Goal: Transaction & Acquisition: Subscribe to service/newsletter

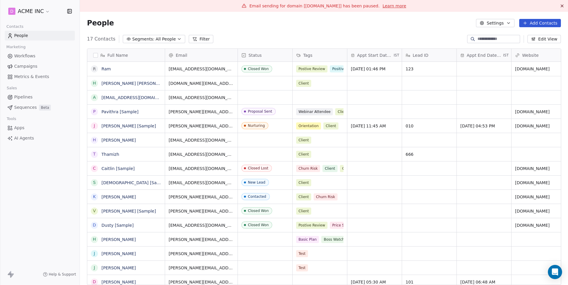
scroll to position [251, 488]
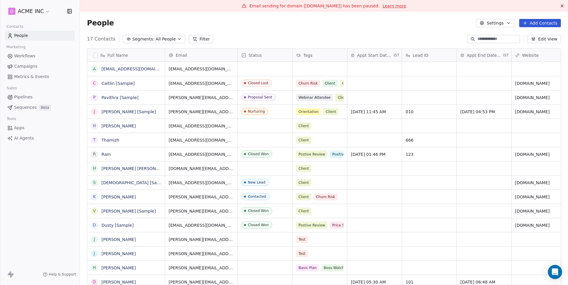
scroll to position [251, 488]
click at [28, 55] on span "Workflows" at bounding box center [24, 56] width 21 height 6
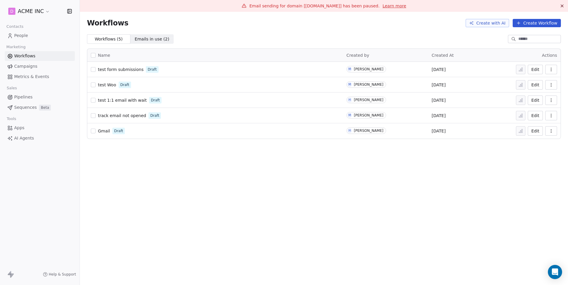
click at [114, 101] on span "test 1:1 email with wait" at bounding box center [122, 100] width 49 height 5
click at [534, 24] on button "Create Workflow" at bounding box center [537, 23] width 48 height 8
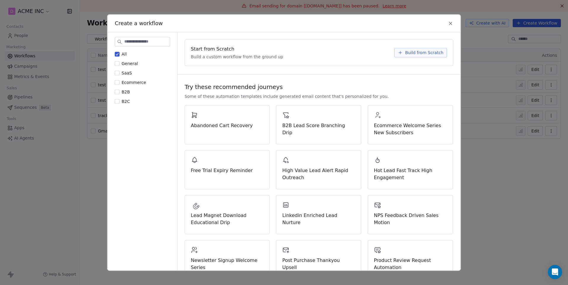
click at [416, 51] on span "Build from Scratch" at bounding box center [424, 53] width 38 height 6
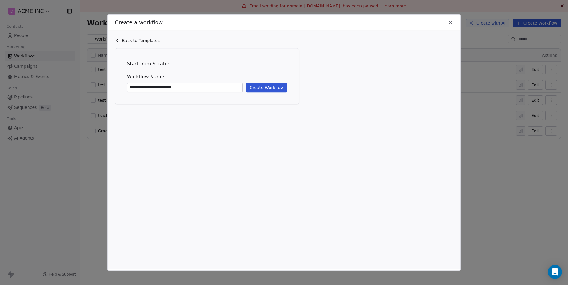
type input "**********"
click at [257, 89] on button "Create Workflow" at bounding box center [266, 87] width 41 height 9
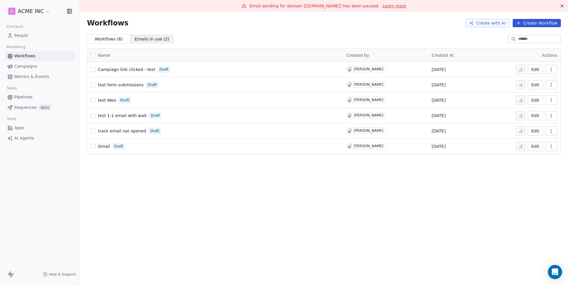
click at [23, 68] on span "Campaigns" at bounding box center [25, 66] width 23 height 6
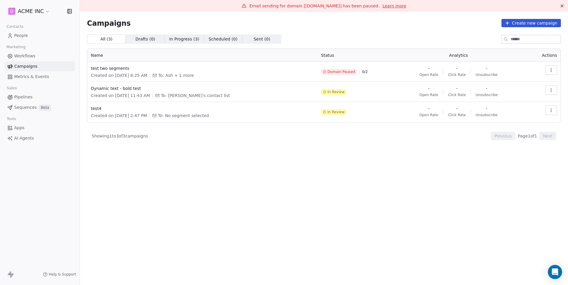
click at [541, 22] on button "Create new campaign" at bounding box center [531, 23] width 59 height 8
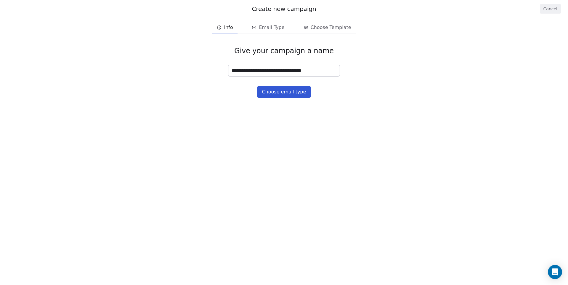
type input "**********"
click at [288, 93] on button "Choose email type" at bounding box center [284, 92] width 54 height 12
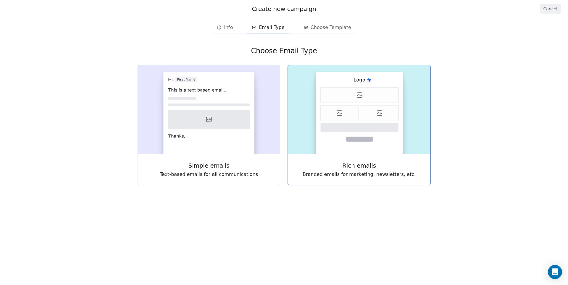
click at [339, 117] on icon at bounding box center [340, 113] width 38 height 16
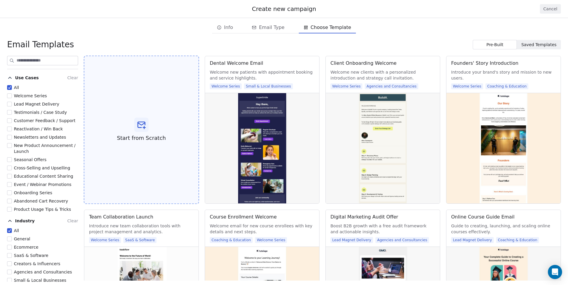
click at [140, 126] on icon at bounding box center [141, 125] width 7 height 6
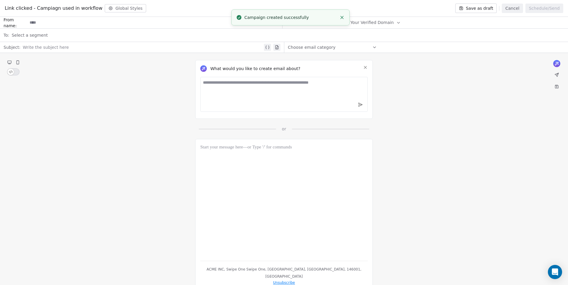
click at [236, 98] on textarea at bounding box center [284, 94] width 168 height 35
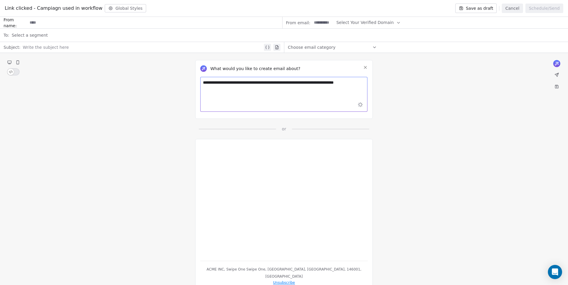
type textarea "**********"
click at [382, 21] on span "Select Your Verified Domain" at bounding box center [365, 23] width 57 height 6
click at [367, 34] on span "@[DOMAIN_NAME]" at bounding box center [367, 37] width 50 height 6
click at [327, 20] on input at bounding box center [323, 22] width 23 height 11
type input "****"
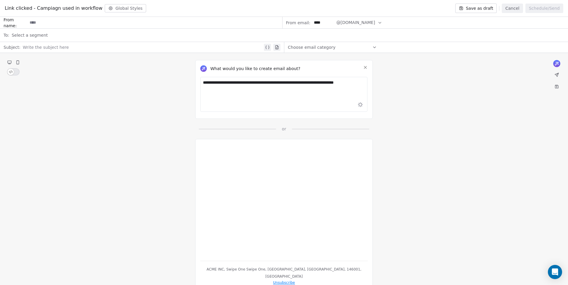
click at [37, 35] on span "Select a segment" at bounding box center [30, 35] width 36 height 6
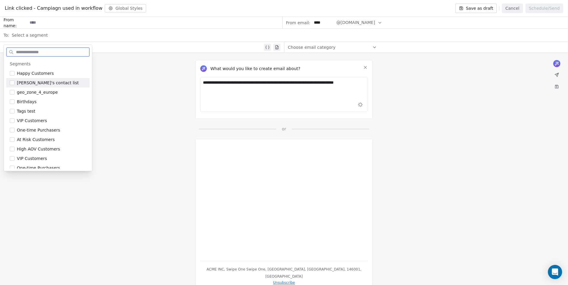
click at [40, 81] on span "[PERSON_NAME]'s contact list" at bounding box center [48, 83] width 62 height 6
click at [109, 75] on div "**********" at bounding box center [284, 92] width 568 height 79
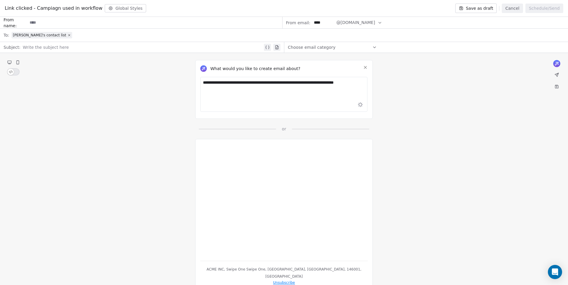
click at [59, 49] on div at bounding box center [143, 47] width 240 height 7
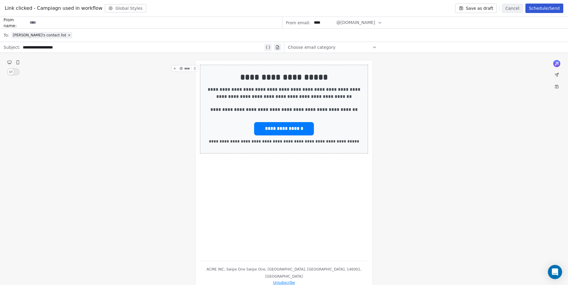
click at [366, 48] on div "Choose email category" at bounding box center [332, 47] width 89 height 9
click at [441, 74] on div "**********" at bounding box center [284, 175] width 568 height 245
type input "**********"
click at [491, 8] on button "Save as draft" at bounding box center [476, 8] width 42 height 9
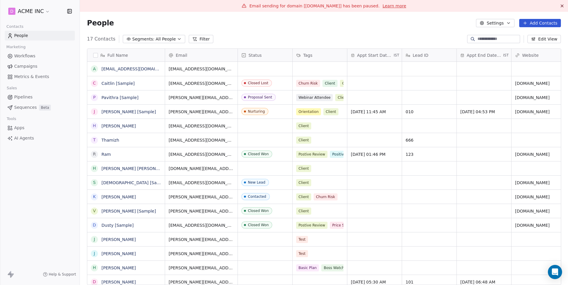
scroll to position [0, 0]
click at [26, 56] on span "Workflows" at bounding box center [24, 56] width 21 height 6
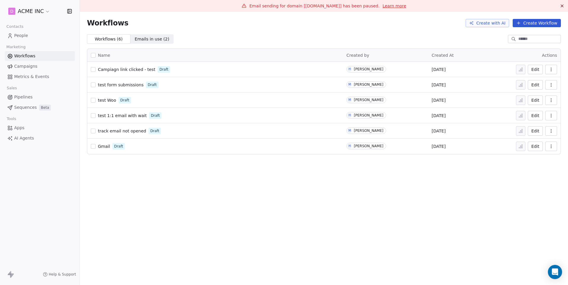
click at [141, 67] on span "Campiagn link clicked - test" at bounding box center [126, 69] width 57 height 5
click at [26, 35] on span "People" at bounding box center [21, 36] width 14 height 6
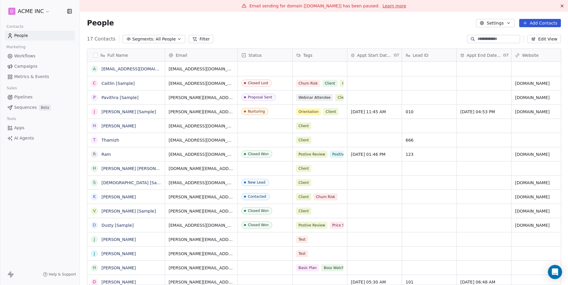
scroll to position [251, 488]
click at [199, 39] on button "Filter" at bounding box center [201, 39] width 25 height 8
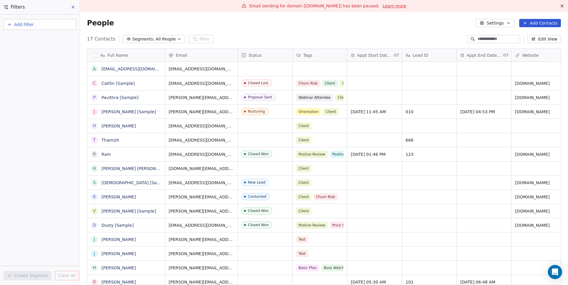
click at [73, 6] on icon at bounding box center [73, 7] width 5 height 5
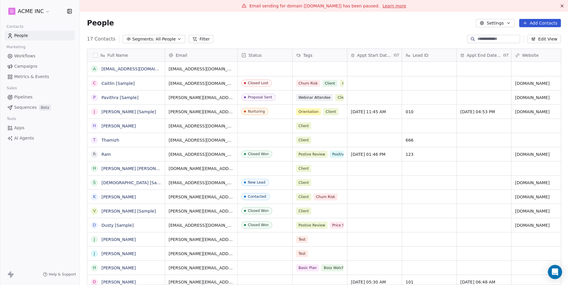
click at [162, 37] on span "All People" at bounding box center [166, 39] width 20 height 6
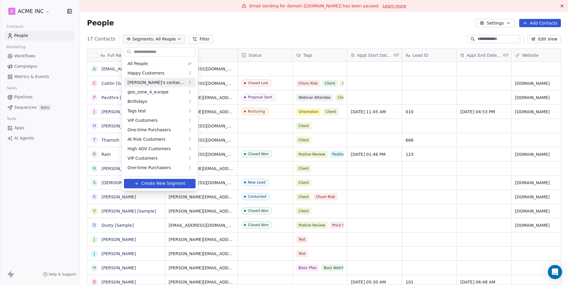
click at [152, 82] on span "[PERSON_NAME]'s contact list" at bounding box center [157, 83] width 58 height 6
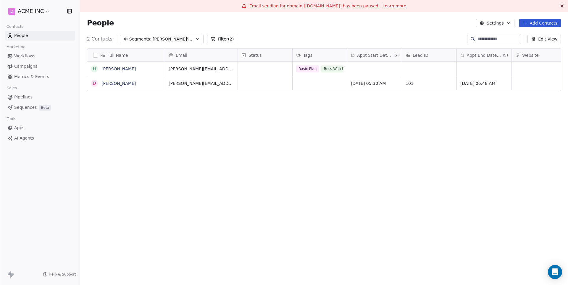
click at [22, 65] on span "Campaigns" at bounding box center [25, 66] width 23 height 6
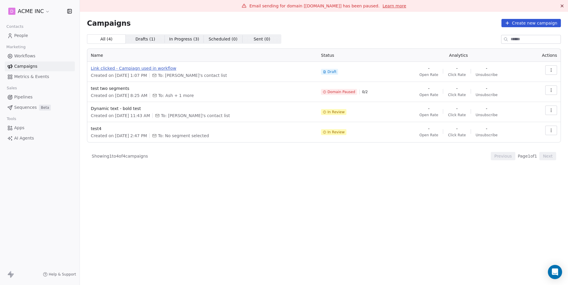
click at [136, 66] on span "Link clicked - Campiagn used in workflow" at bounding box center [202, 68] width 223 height 6
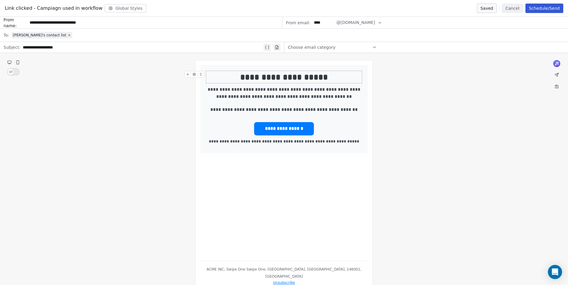
click at [549, 7] on button "Schedule/Send" at bounding box center [545, 8] width 38 height 9
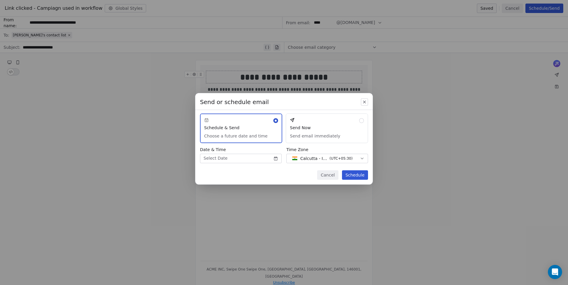
click at [331, 126] on button "Send Now Send email immediately" at bounding box center [327, 129] width 82 height 30
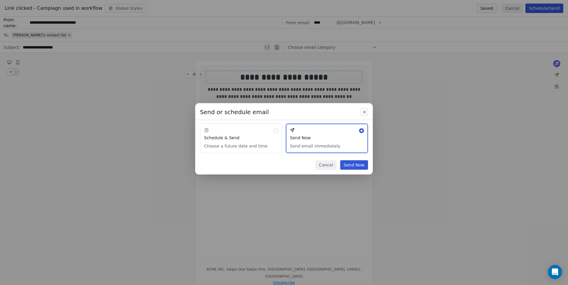
click at [355, 165] on button "Send Now" at bounding box center [354, 164] width 28 height 9
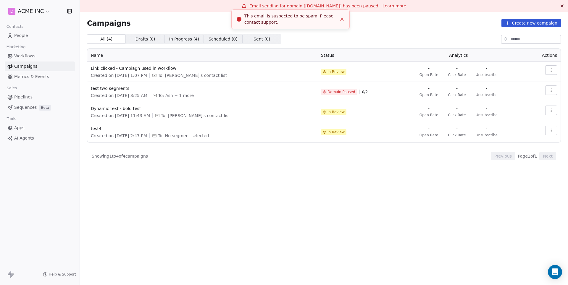
click at [342, 21] on icon "Close toast" at bounding box center [341, 19] width 5 height 5
